Goal: Task Accomplishment & Management: Use online tool/utility

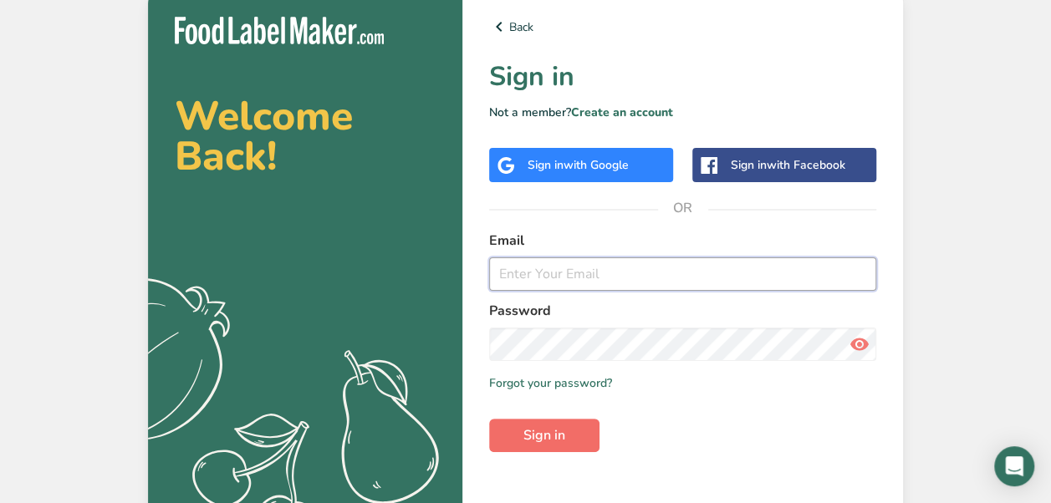
type input "[EMAIL_ADDRESS][DOMAIN_NAME]"
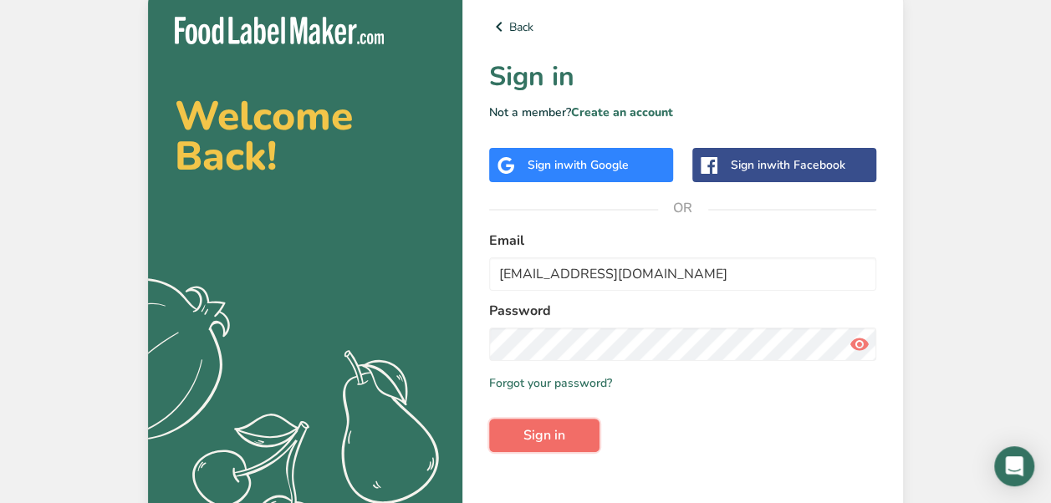
click at [570, 439] on button "Sign in" at bounding box center [544, 435] width 110 height 33
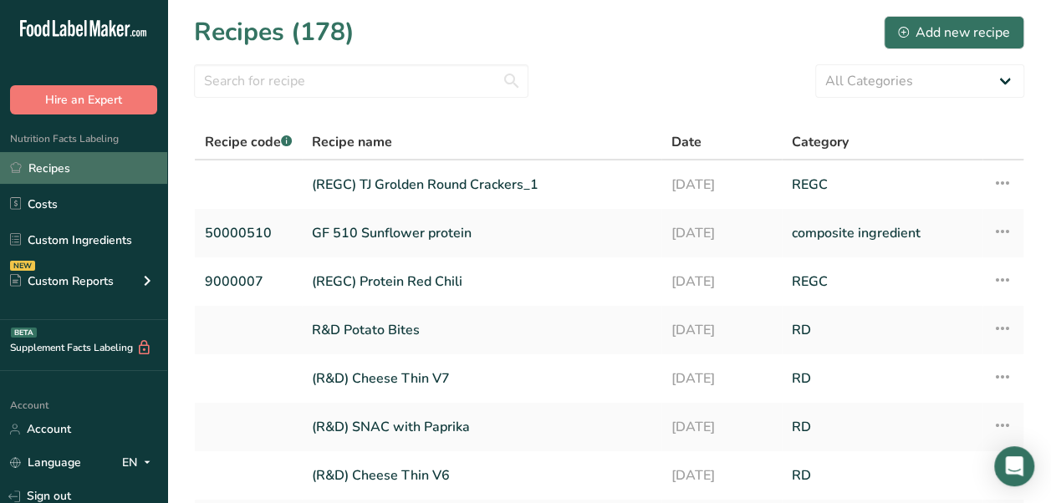
click at [95, 167] on link "Recipes" at bounding box center [83, 168] width 167 height 32
click at [40, 168] on link "Recipes" at bounding box center [83, 168] width 167 height 32
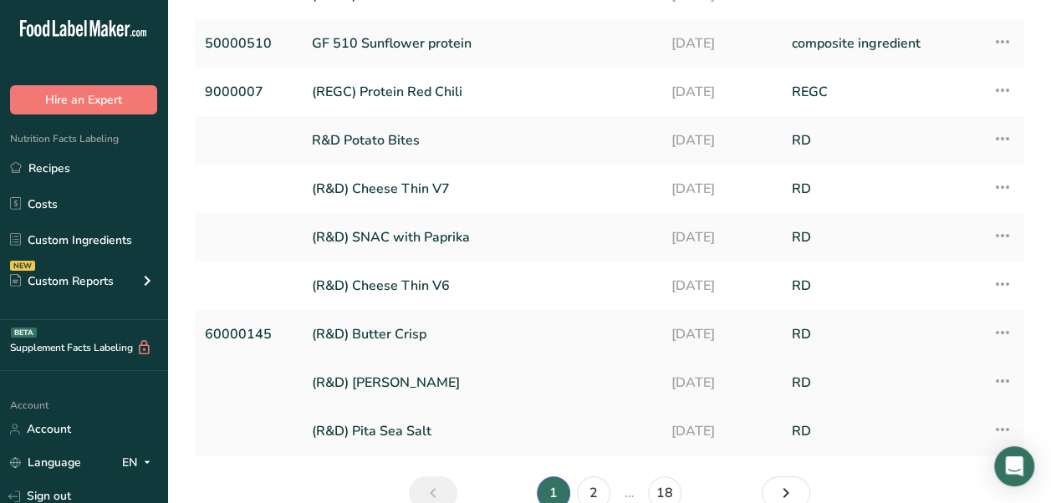
scroll to position [276, 0]
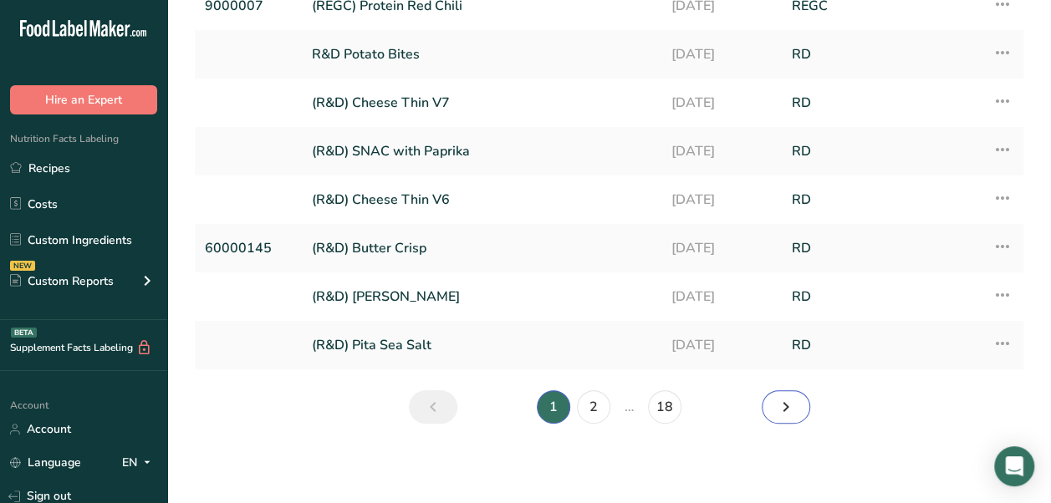
click at [786, 407] on icon "Next page" at bounding box center [786, 407] width 20 height 30
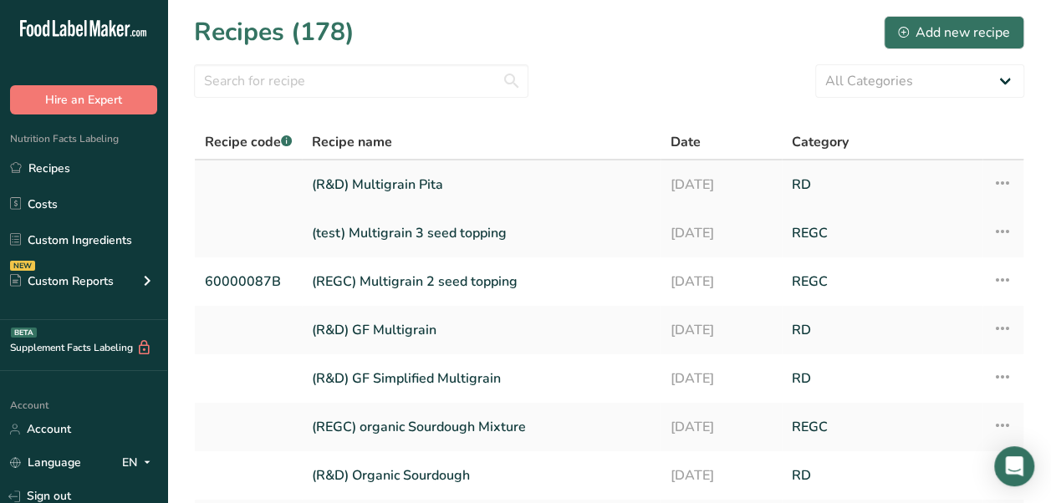
click at [999, 191] on icon at bounding box center [1003, 183] width 20 height 30
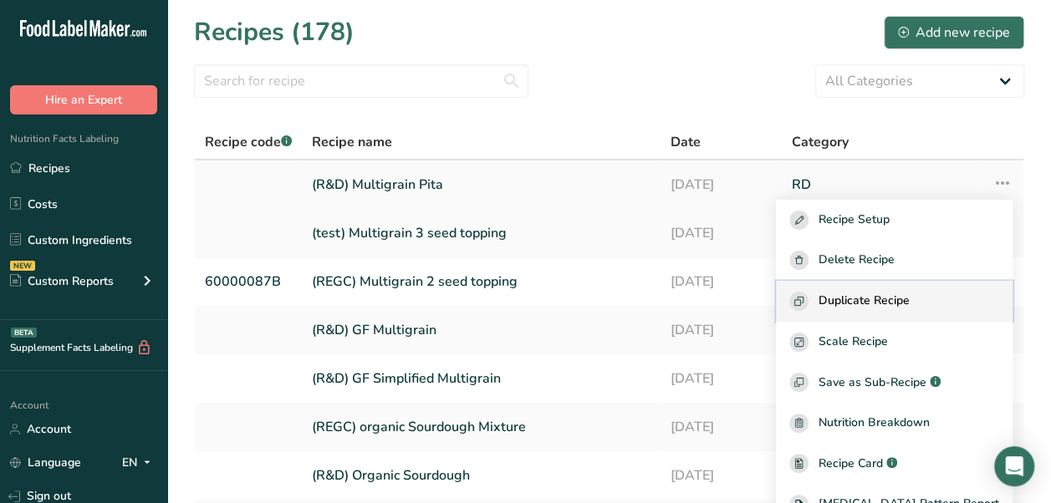
click at [910, 306] on span "Duplicate Recipe" at bounding box center [864, 301] width 91 height 19
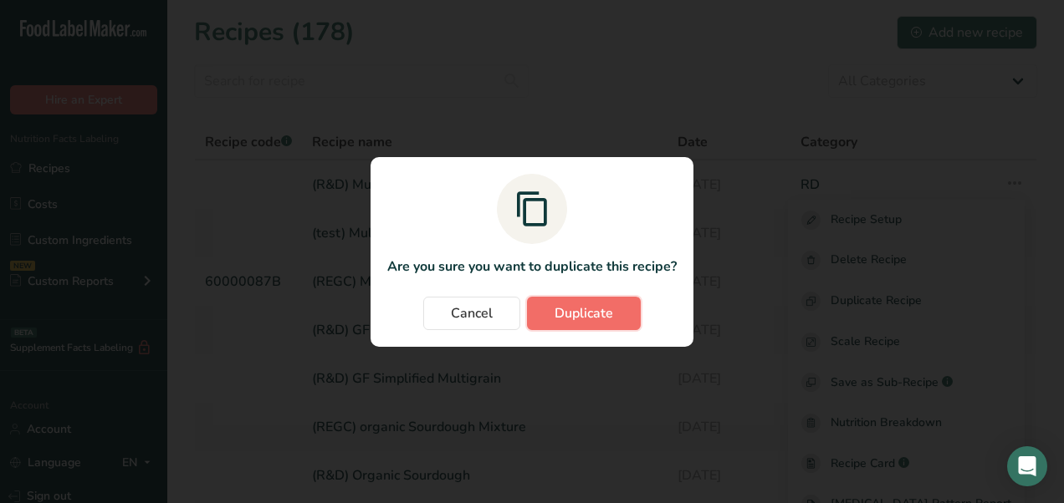
click at [582, 309] on span "Duplicate" at bounding box center [584, 314] width 59 height 20
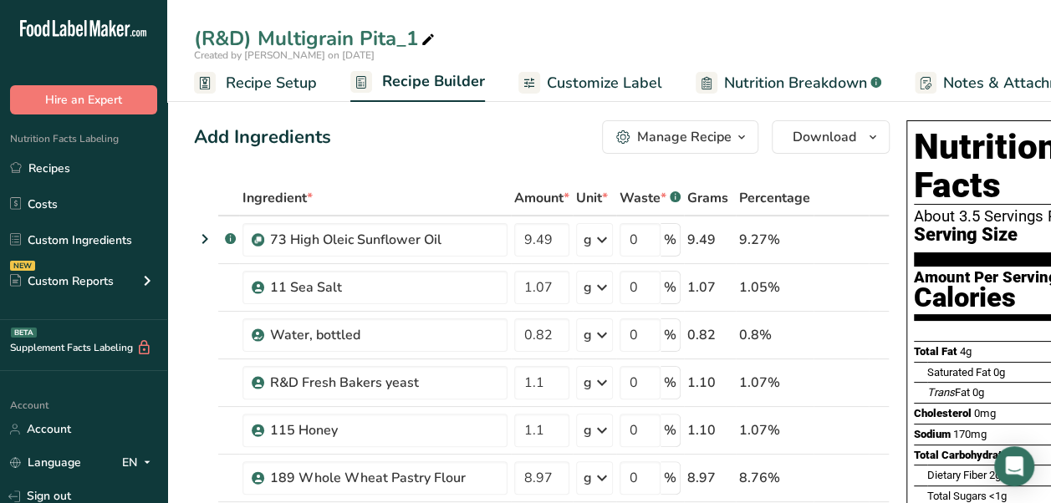
click at [367, 32] on div "(R&D) Multigrain Pita_1" at bounding box center [316, 38] width 244 height 30
click at [559, 23] on input "(R&D) Multigrain Pita - New" at bounding box center [609, 38] width 830 height 30
type input "(R&D) Multigrain Pita - New"
drag, startPoint x: 559, startPoint y: 243, endPoint x: 510, endPoint y: 239, distance: 48.6
click at [511, 239] on td "9.49" at bounding box center [542, 241] width 62 height 48
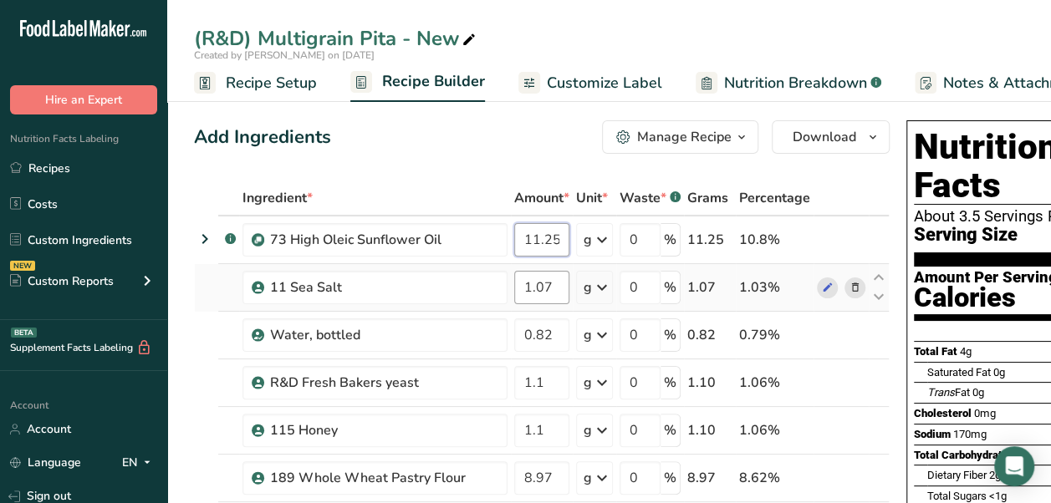
type input "11.25"
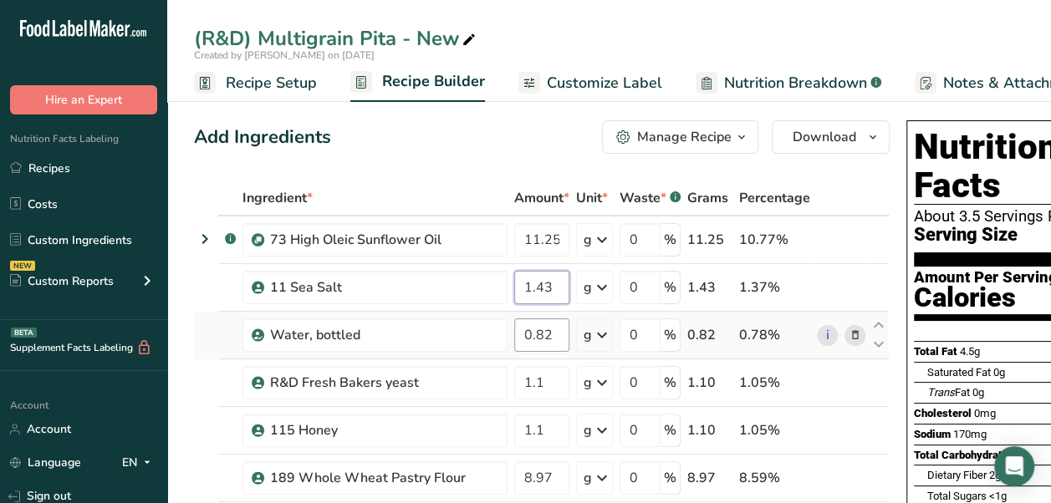
type input "1.43"
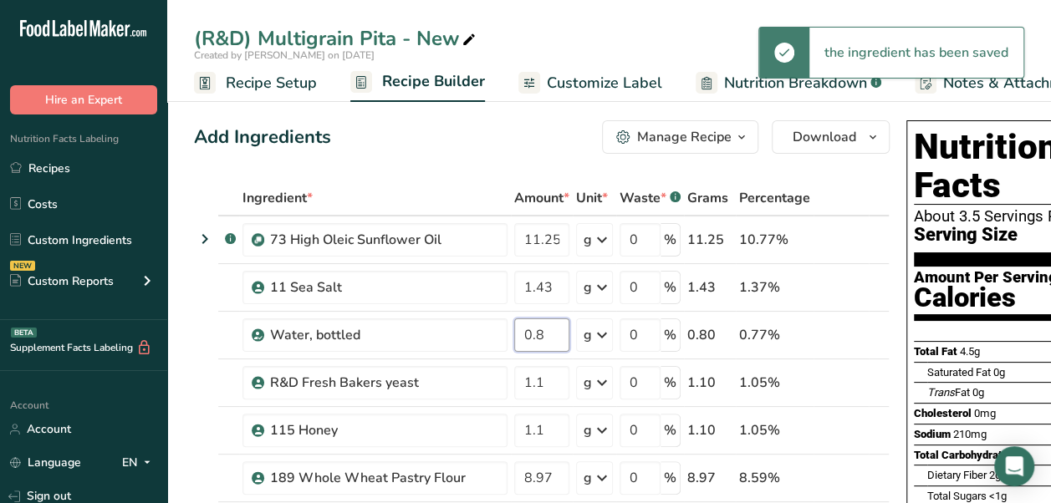
type input "0"
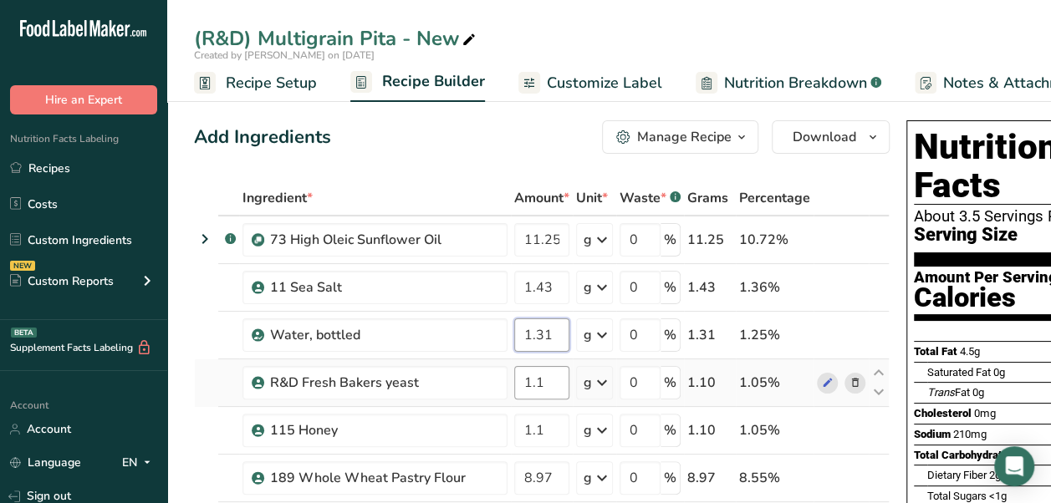
type input "1.31"
type input "1.74"
